Goal: Navigation & Orientation: Find specific page/section

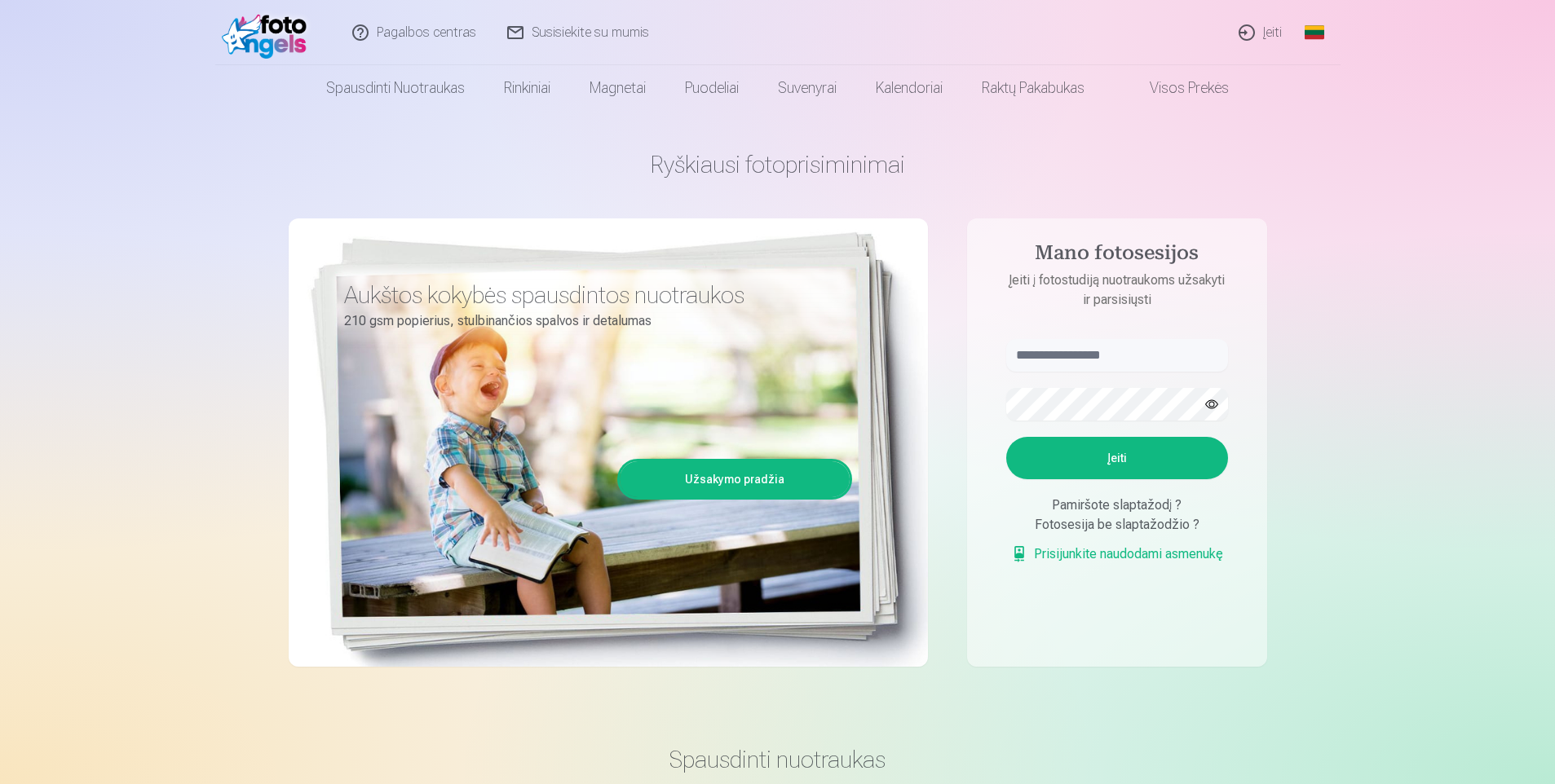
click at [1240, 39] on link "Global" at bounding box center [1314, 33] width 33 height 65
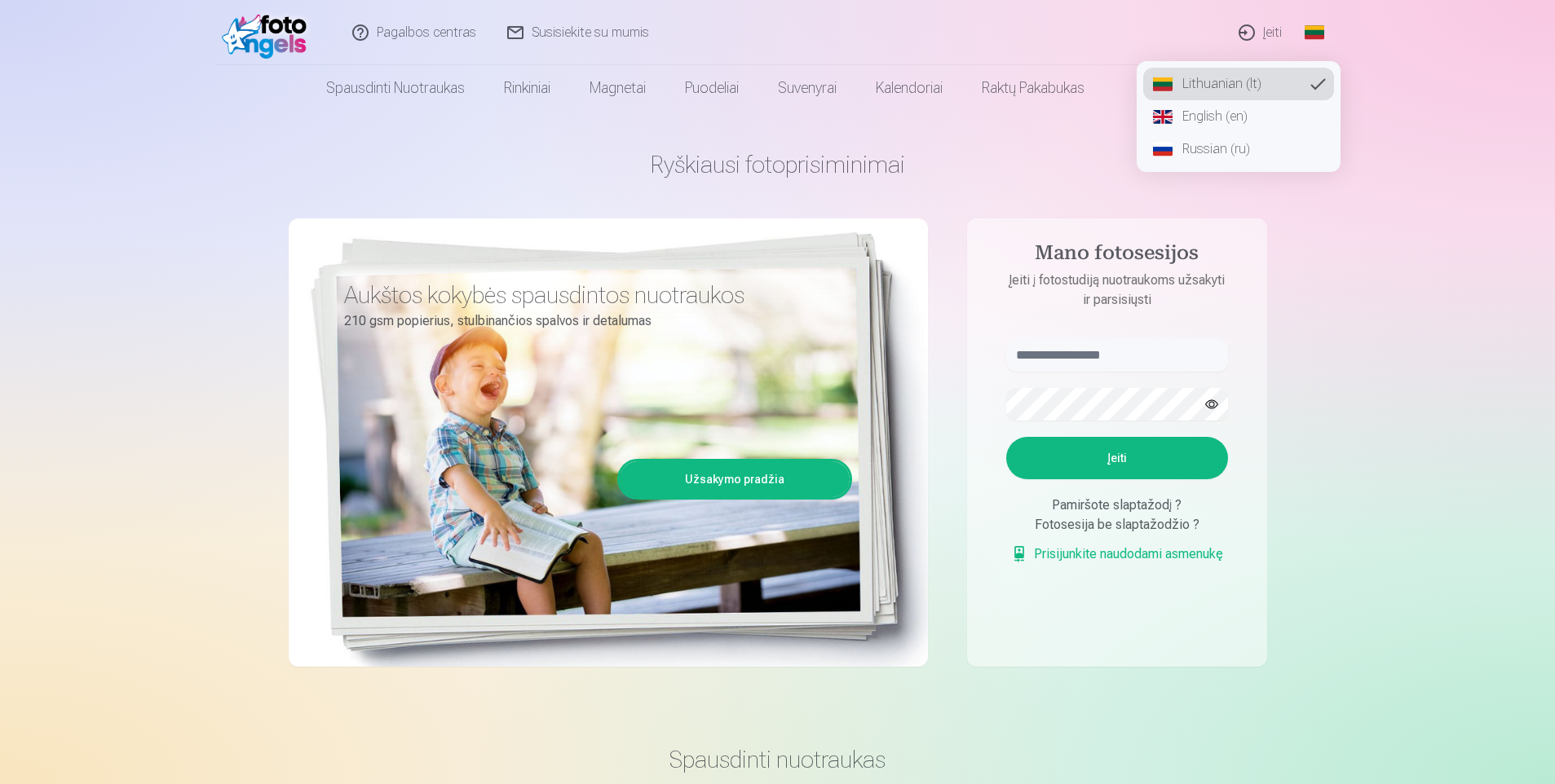
click at [1240, 139] on link "Russian (ru)" at bounding box center [1238, 149] width 191 height 33
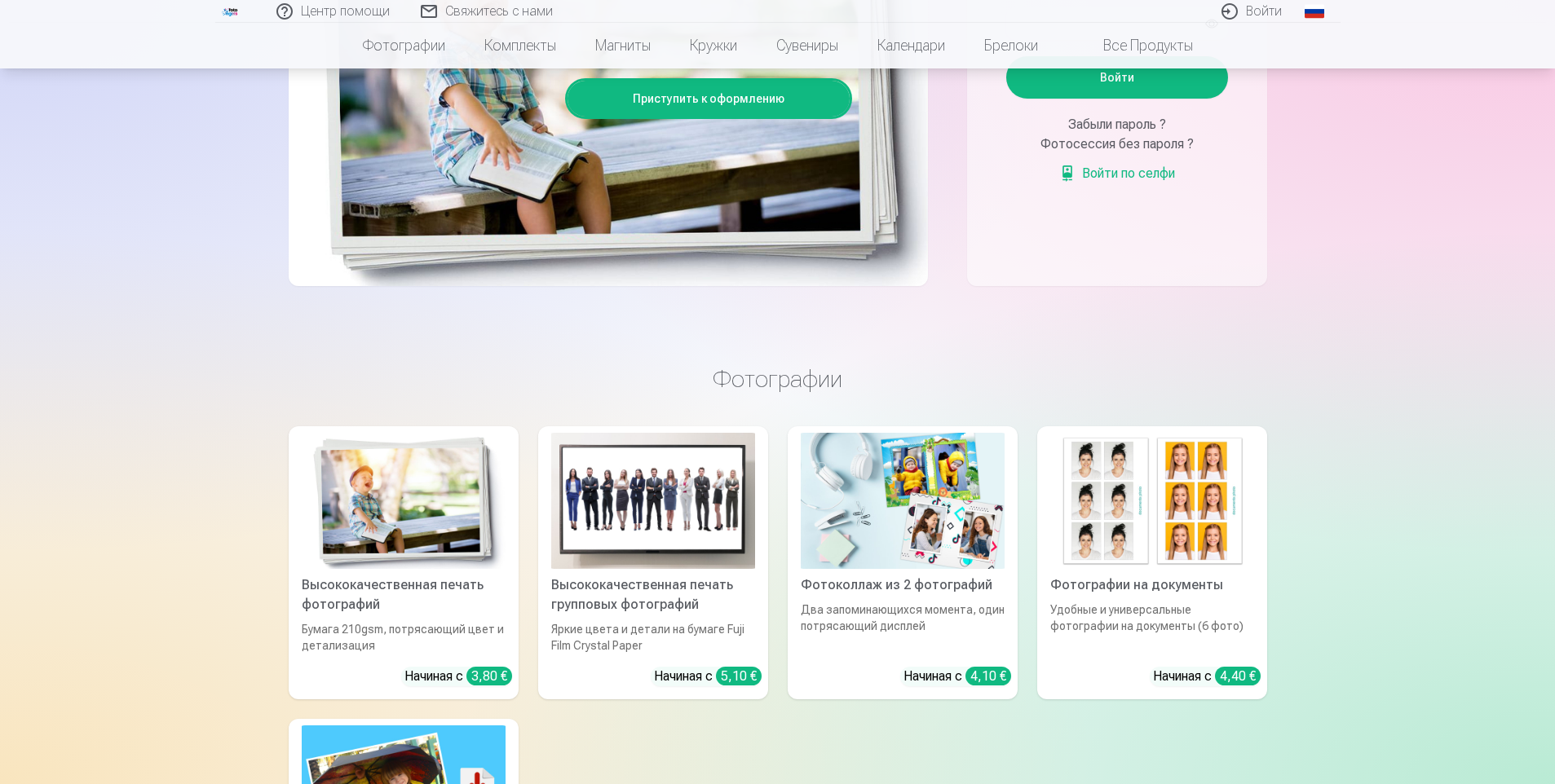
scroll to position [760, 0]
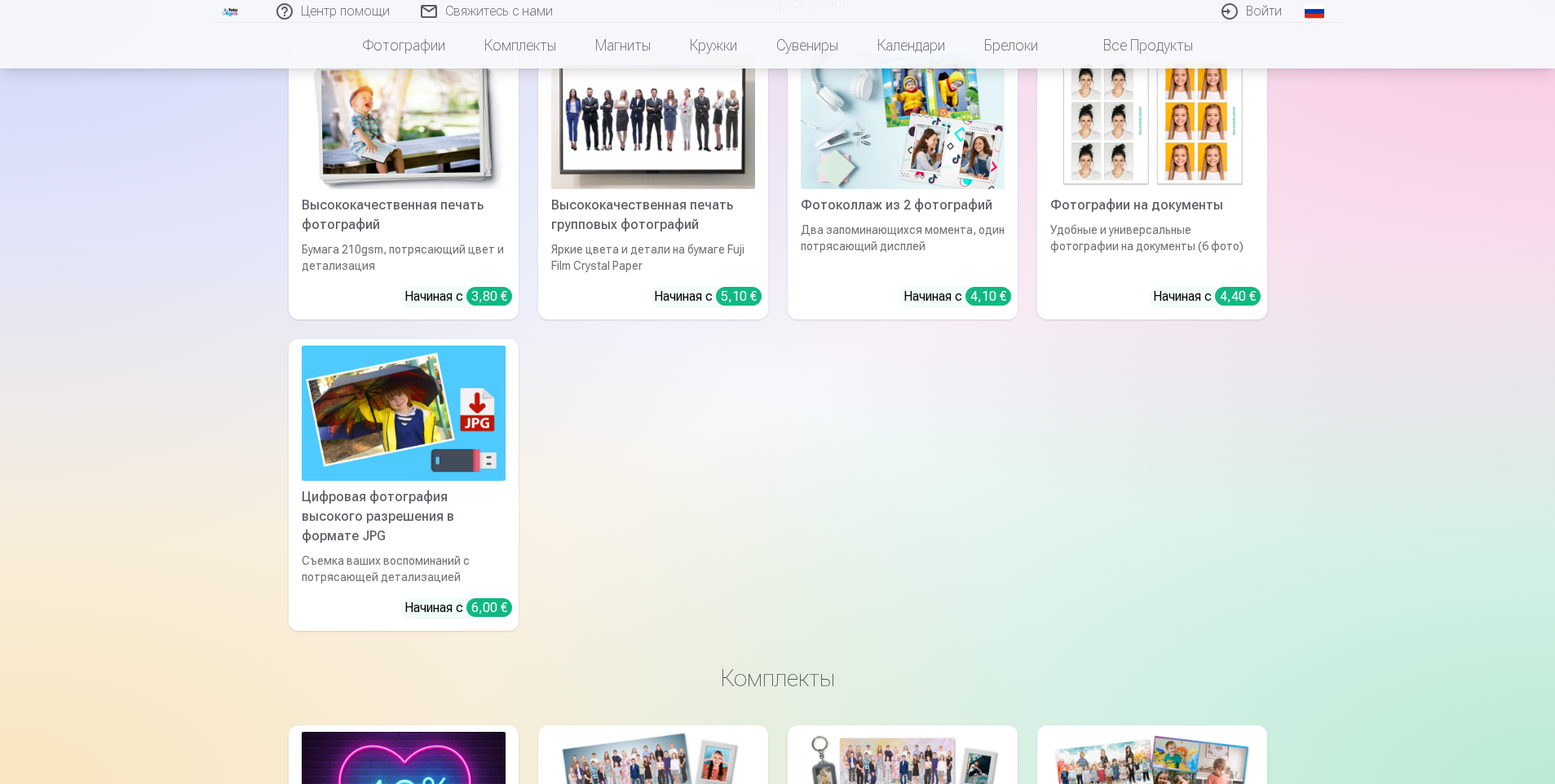
click at [395, 516] on div "Цифровая фотография высокого разрешения в формате JPG" at bounding box center [404, 517] width 217 height 59
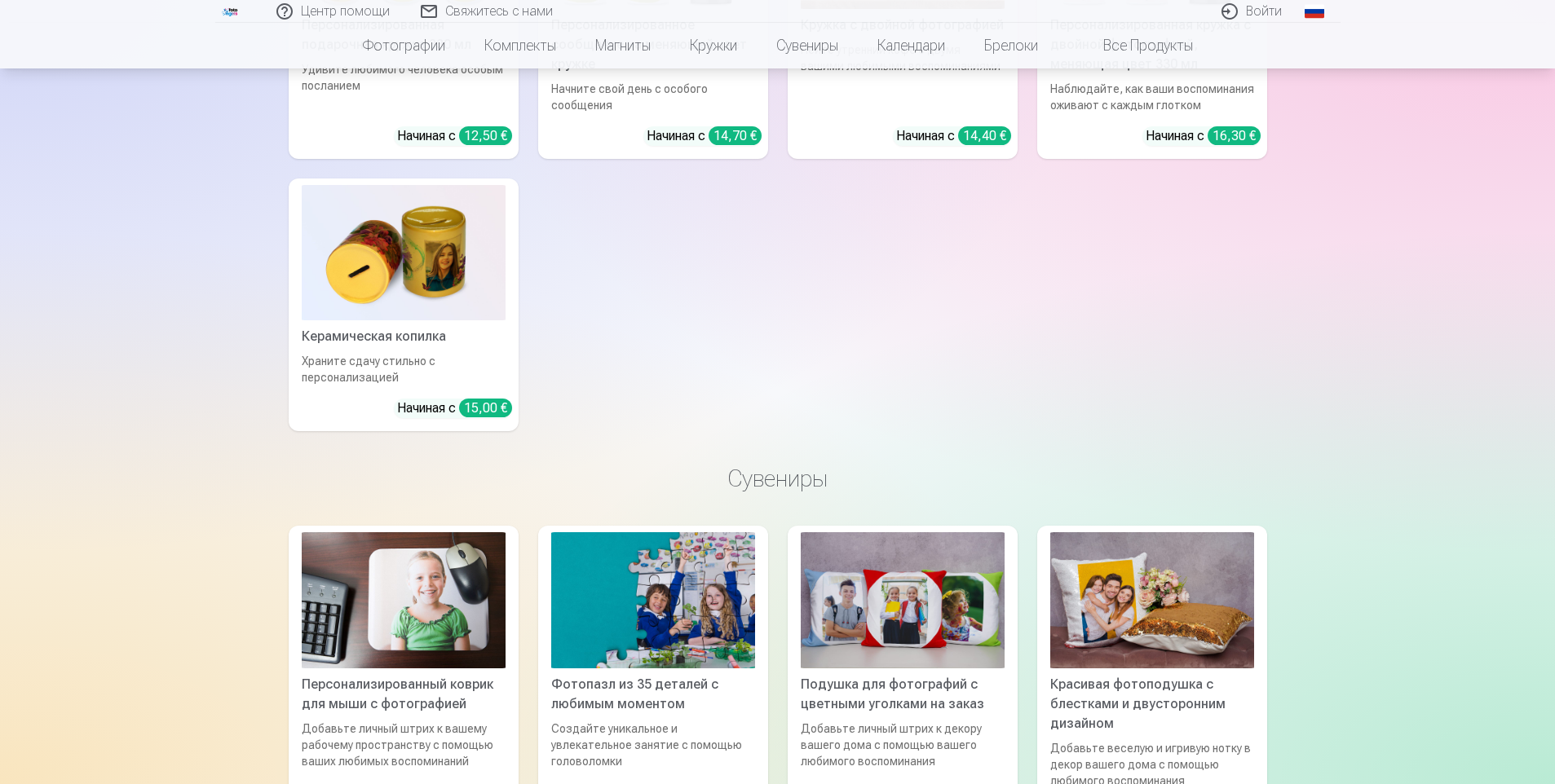
scroll to position [3425, 0]
